Goal: Navigation & Orientation: Find specific page/section

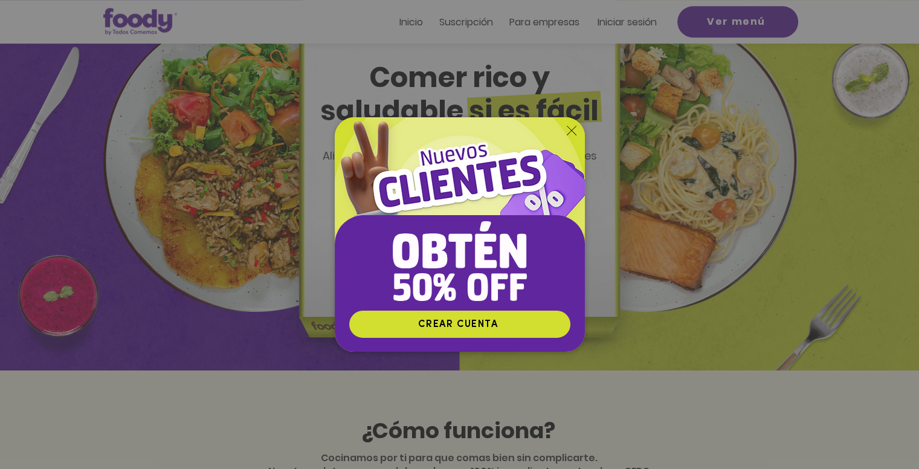
click at [571, 128] on icon "Volver al sitio" at bounding box center [572, 131] width 10 height 10
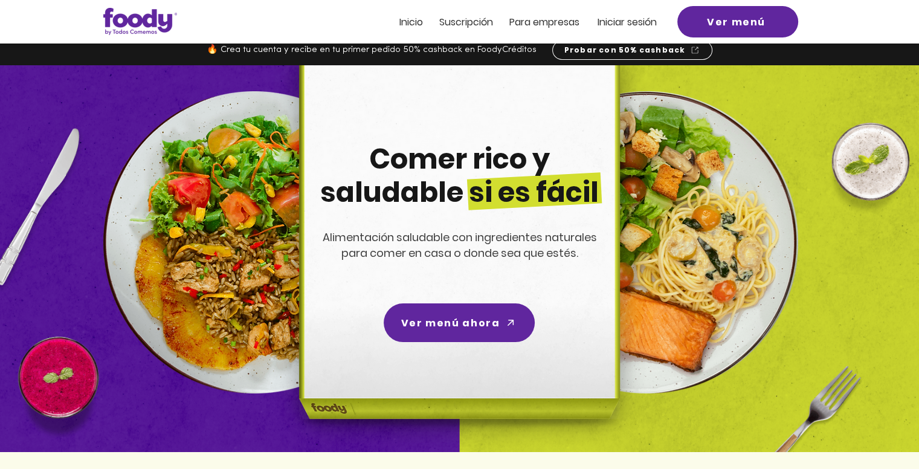
scroll to position [9, 0]
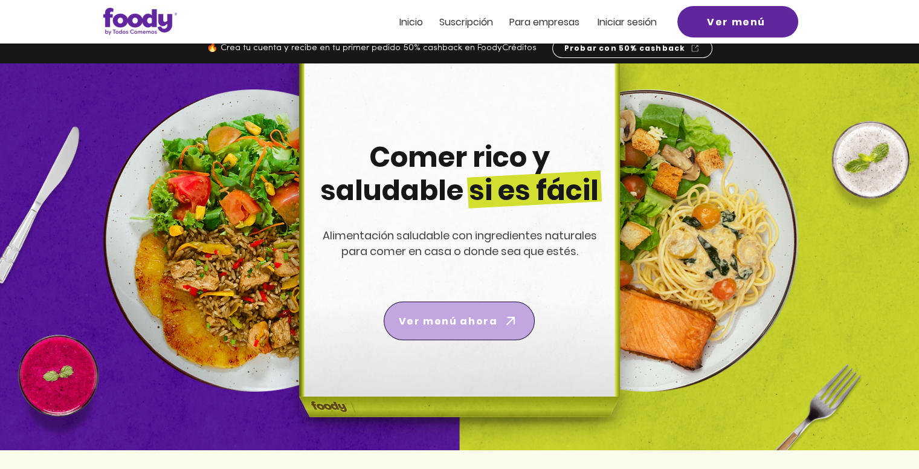
click at [500, 304] on span "Ver menú ahora" at bounding box center [459, 321] width 146 height 34
